Goal: Complete application form

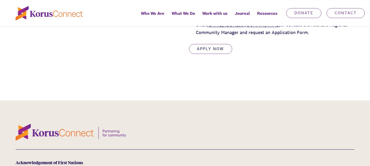
scroll to position [859, 0]
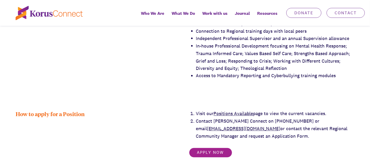
click at [217, 148] on link "Apply now" at bounding box center [210, 153] width 43 height 10
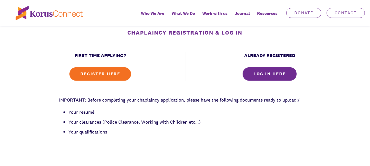
scroll to position [208, 0]
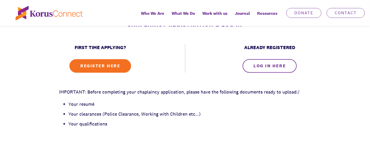
click at [281, 67] on link "LOG IN HERE" at bounding box center [270, 66] width 54 height 14
click at [266, 66] on link "LOG IN HERE" at bounding box center [270, 66] width 54 height 14
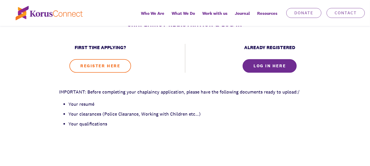
click at [117, 66] on link "REGISTER HERE" at bounding box center [100, 66] width 62 height 14
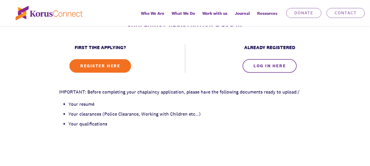
click at [269, 66] on link "LOG IN HERE" at bounding box center [270, 66] width 54 height 14
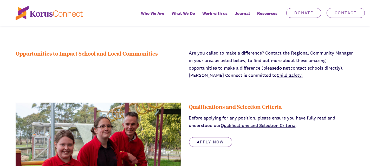
scroll to position [182, 0]
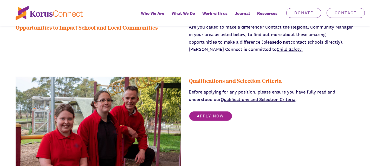
click at [215, 117] on link "Apply Now" at bounding box center [210, 116] width 43 height 10
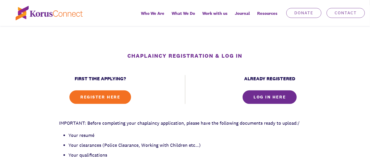
scroll to position [208, 0]
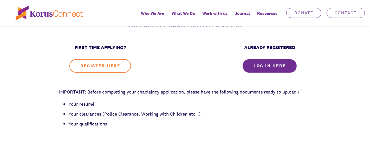
click at [106, 66] on link "REGISTER HERE" at bounding box center [100, 66] width 62 height 14
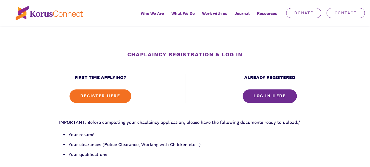
scroll to position [208, 0]
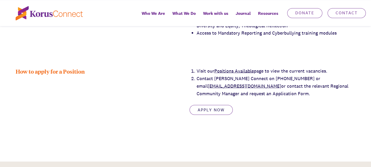
scroll to position [937, 0]
